Goal: Communication & Community: Answer question/provide support

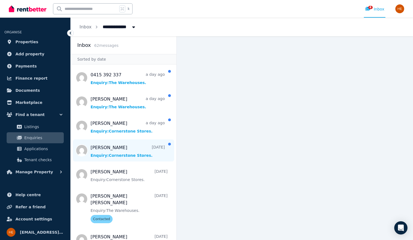
click at [123, 156] on span "Message list" at bounding box center [124, 151] width 106 height 22
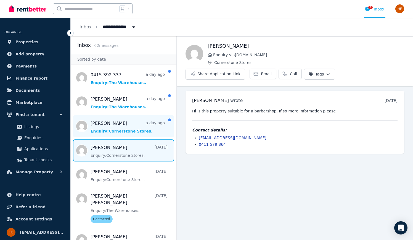
click at [117, 132] on span "Message list" at bounding box center [124, 126] width 106 height 22
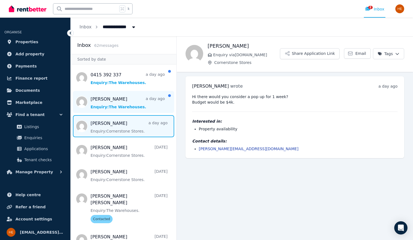
click at [120, 107] on span "Message list" at bounding box center [124, 102] width 106 height 22
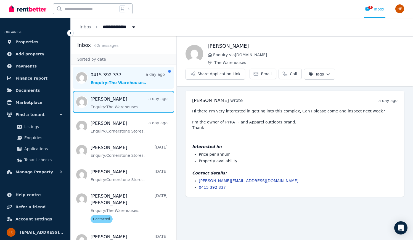
click at [126, 81] on span "Message list" at bounding box center [124, 78] width 106 height 22
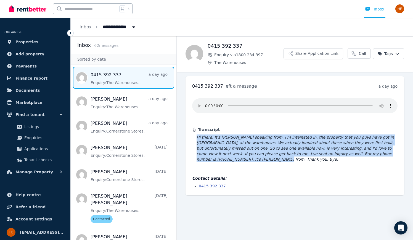
drag, startPoint x: 197, startPoint y: 130, endPoint x: 209, endPoint y: 154, distance: 26.5
click at [209, 154] on blockquote "Hi there. It's [PERSON_NAME] speaking from. I'm interested in, the property tha…" at bounding box center [294, 149] width 205 height 28
copy blockquote "Hi there. It's [PERSON_NAME] speaking from. I'm interested in, the property tha…"
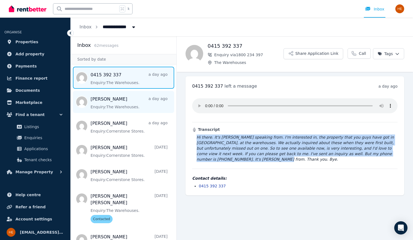
click at [125, 105] on span "Message list" at bounding box center [124, 102] width 106 height 22
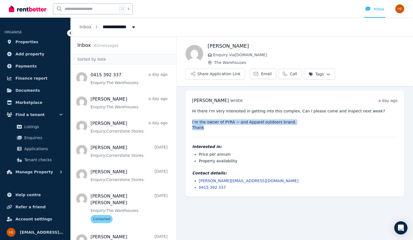
drag, startPoint x: 191, startPoint y: 123, endPoint x: 209, endPoint y: 127, distance: 18.6
click at [209, 127] on div "[PERSON_NAME] wrote a day ago 11:05 am [DATE][DATE] Hi there I’m very intereste…" at bounding box center [294, 144] width 219 height 106
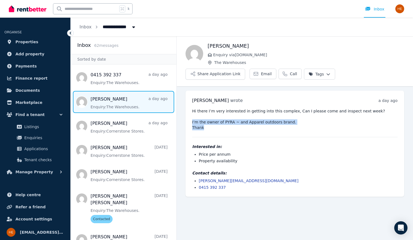
copy pre "I’m the owner of PYRA ~ and Apparel outdoors brand. Thank"
